Goal: Transaction & Acquisition: Purchase product/service

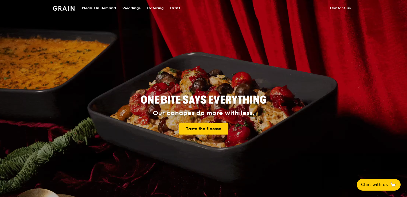
click at [98, 6] on div "Meals On Demand" at bounding box center [99, 8] width 34 height 16
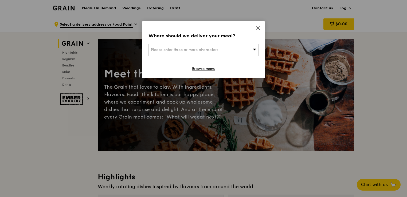
click at [260, 26] on icon at bounding box center [258, 28] width 5 height 5
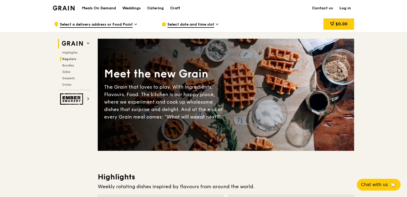
click at [70, 59] on span "Regulars" at bounding box center [69, 59] width 14 height 4
click at [86, 42] on h2 "Grain" at bounding box center [74, 44] width 33 height 10
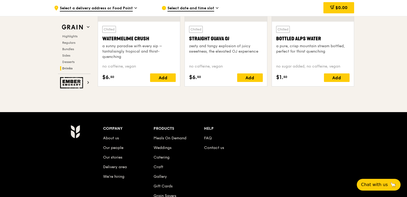
scroll to position [2233, 0]
